Goal: Transaction & Acquisition: Subscribe to service/newsletter

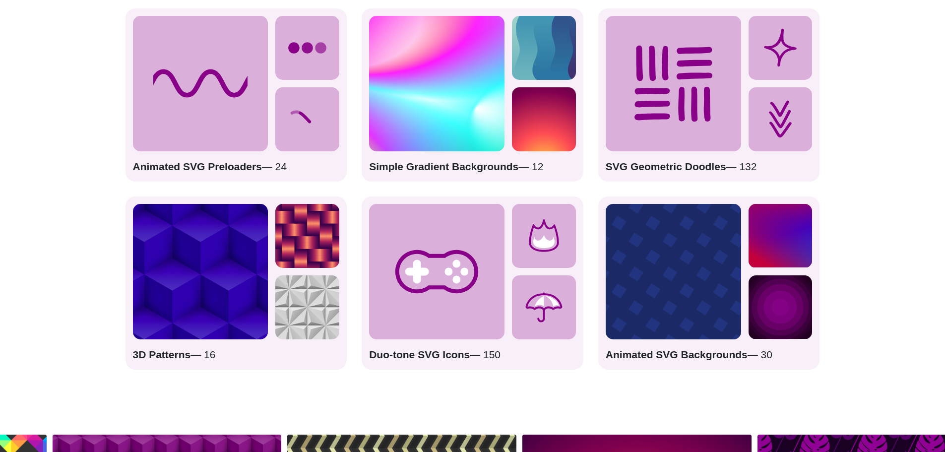
scroll to position [1588, 0]
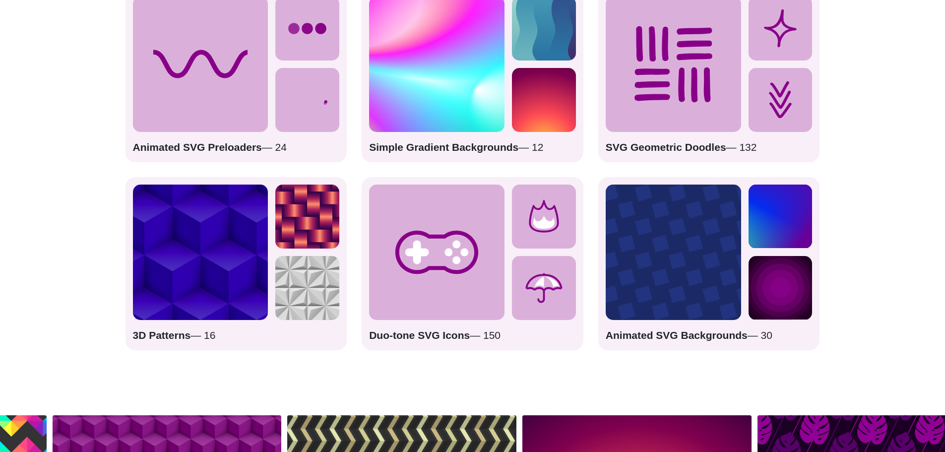
click at [213, 152] on strong "Animated SVG Preloaders" at bounding box center [197, 146] width 129 height 11
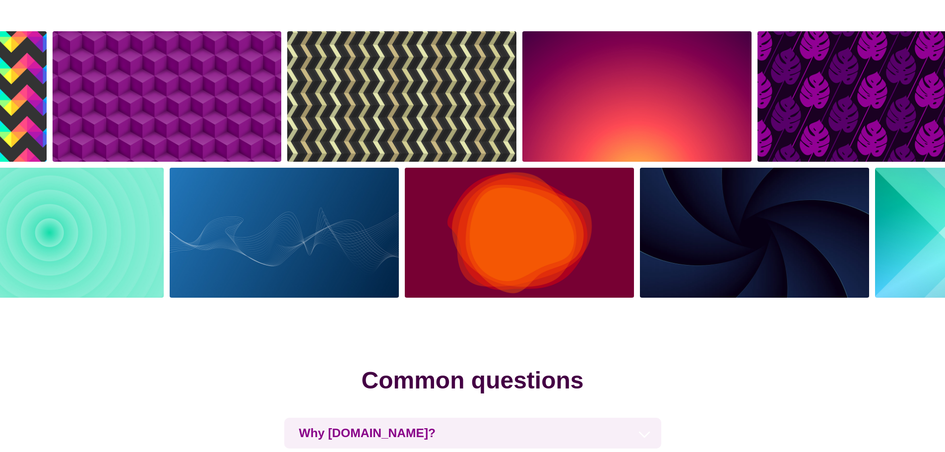
scroll to position [1708, 0]
